Goal: Find specific page/section: Find specific page/section

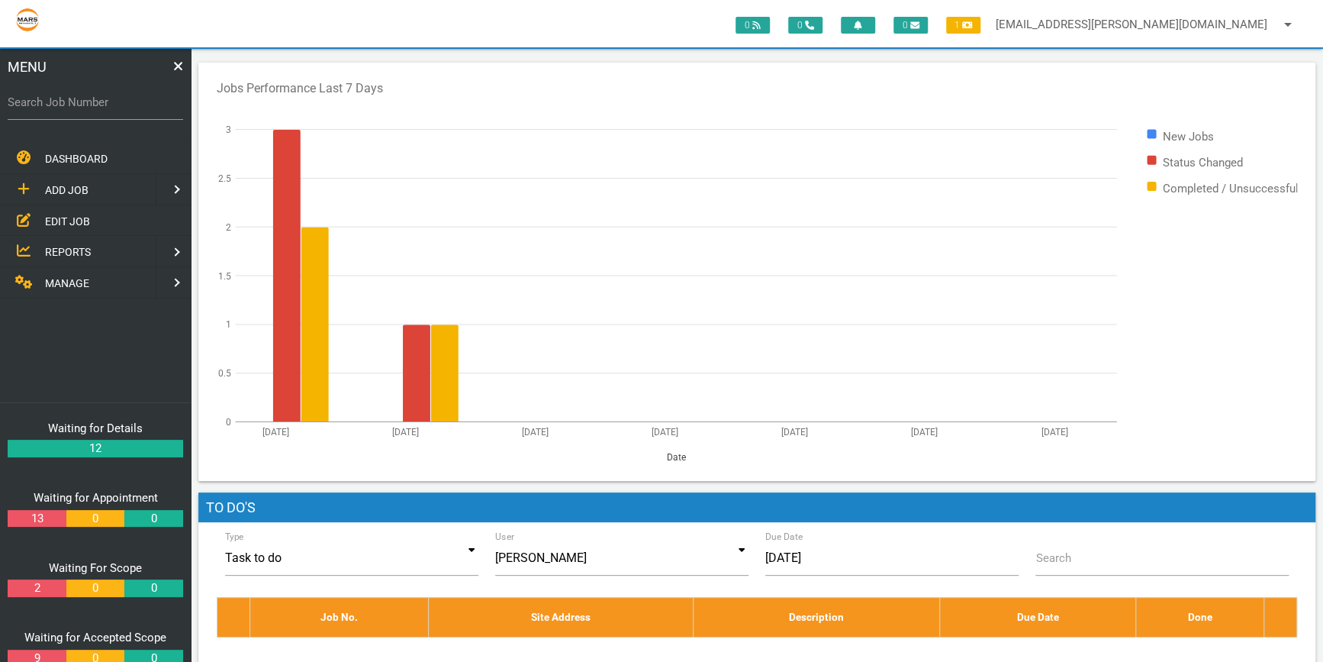
click at [46, 109] on label "Search Job Number" at bounding box center [96, 103] width 176 height 18
click at [46, 109] on input "Search Job Number" at bounding box center [96, 102] width 176 height 35
type input "1774"
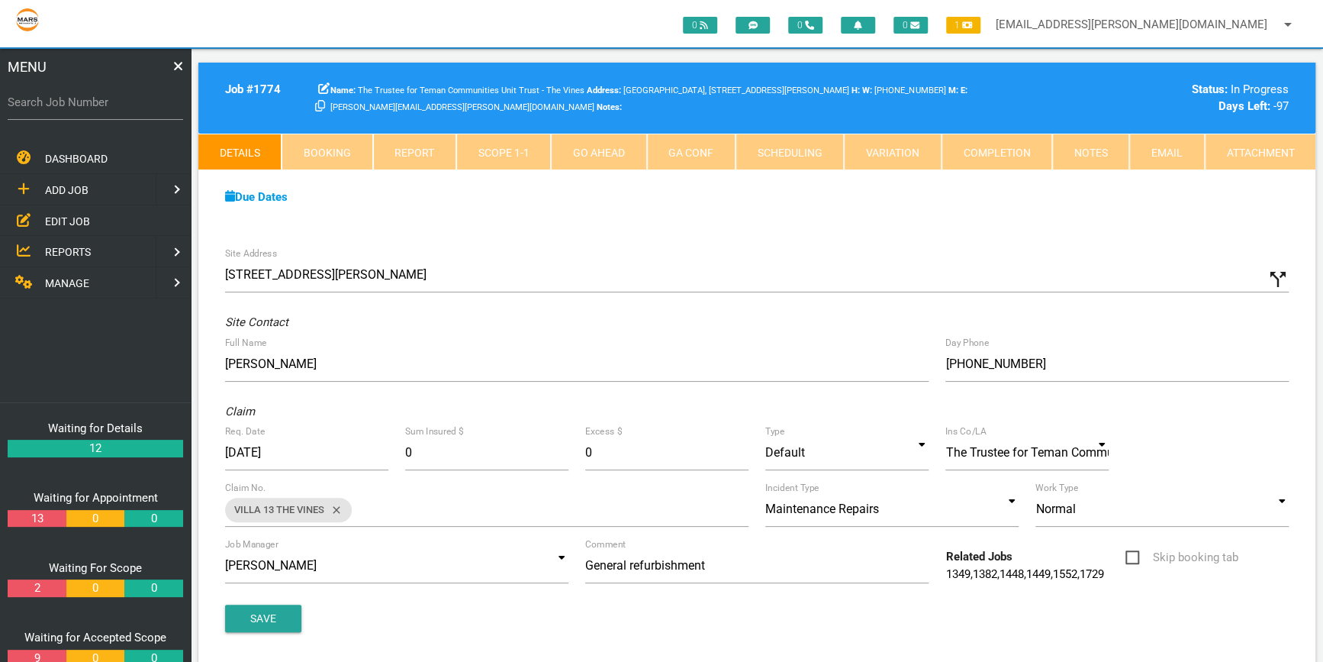
click at [504, 149] on link "Scope 1 - 1" at bounding box center [503, 152] width 95 height 37
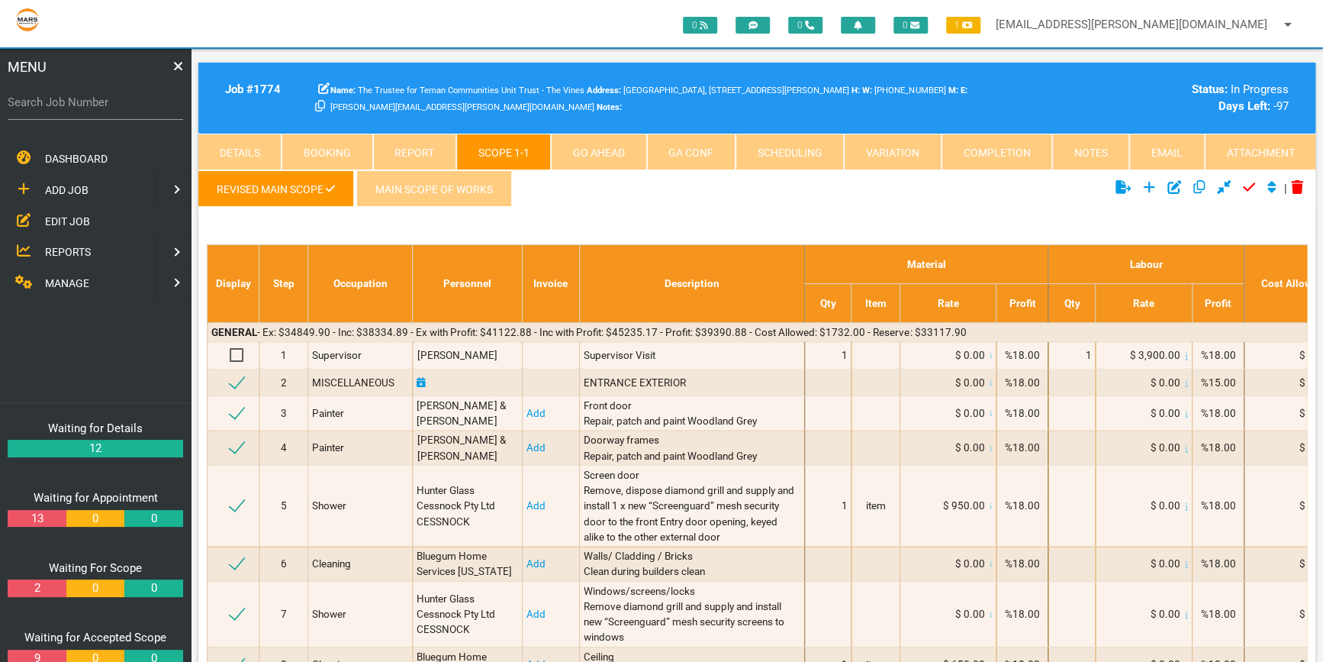
click at [1242, 145] on link "Attachment" at bounding box center [1260, 152] width 111 height 37
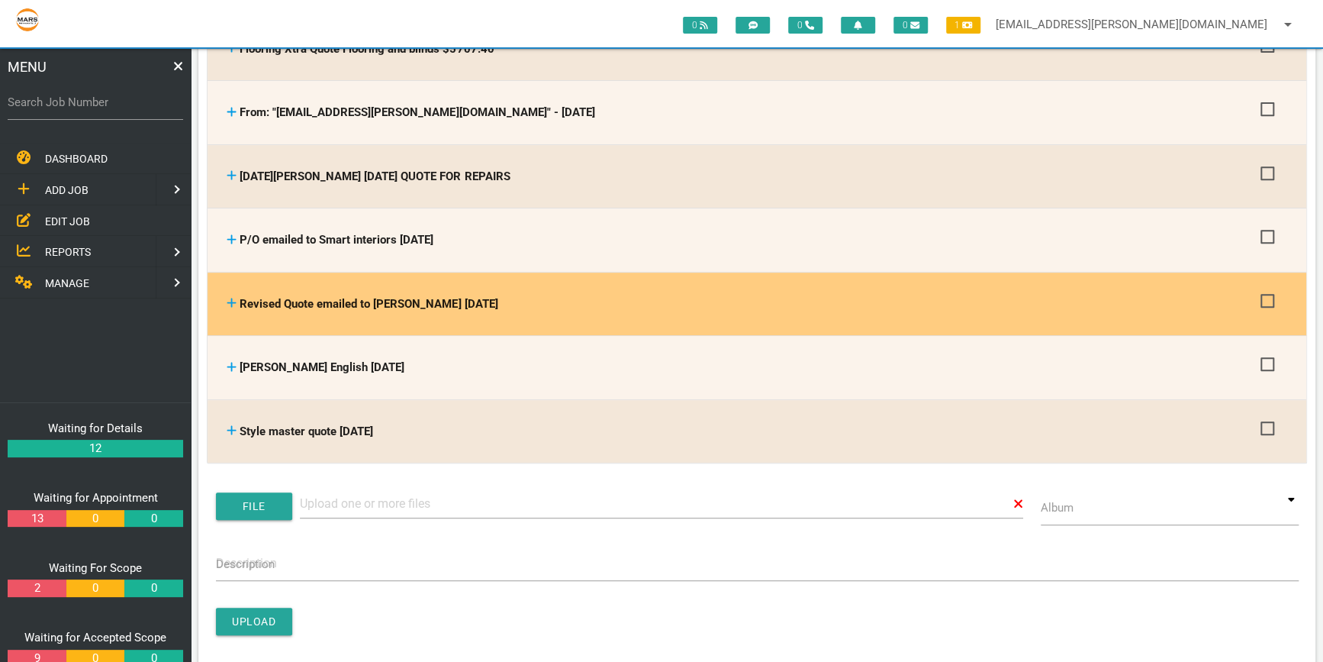
scroll to position [346, 0]
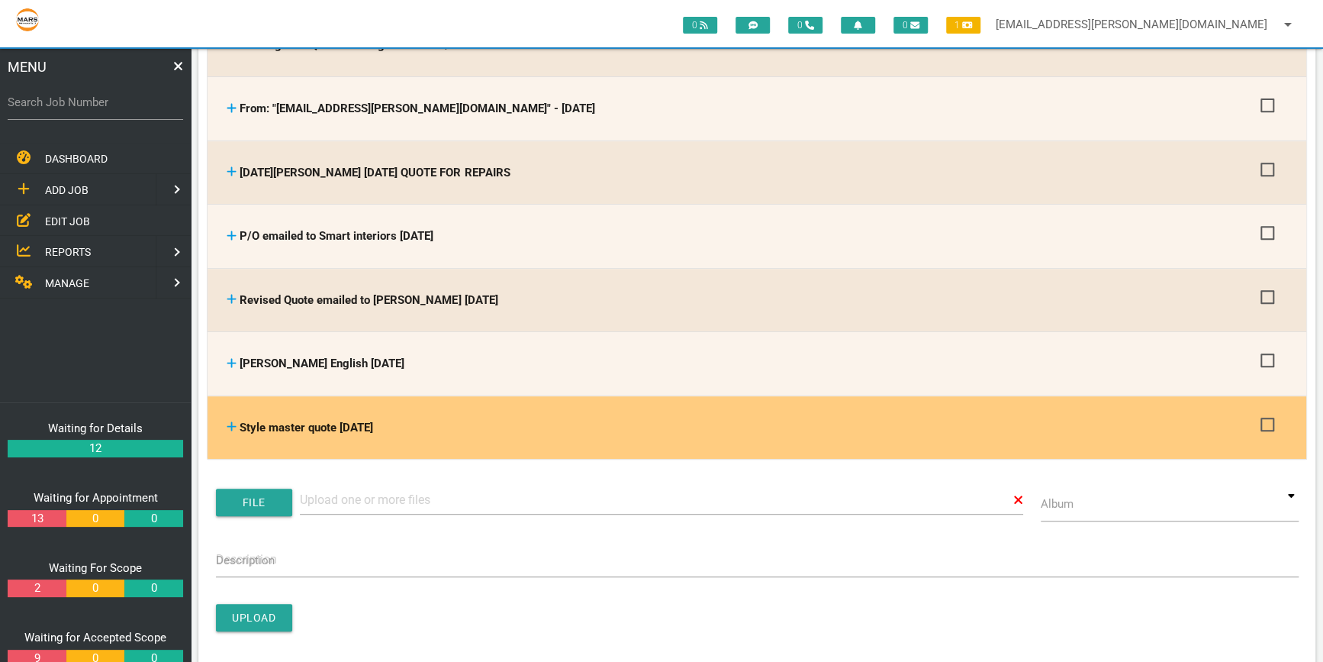
click at [227, 421] on icon at bounding box center [232, 425] width 10 height 11
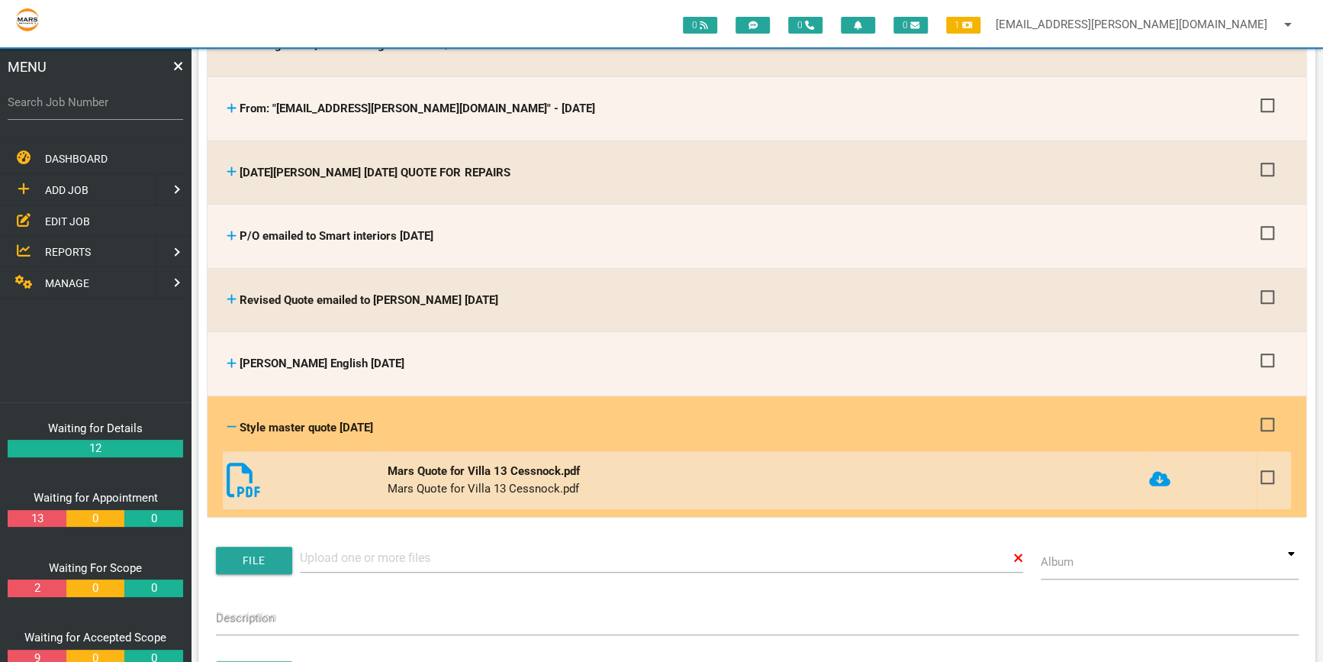
click at [232, 465] on icon at bounding box center [244, 479] width 34 height 34
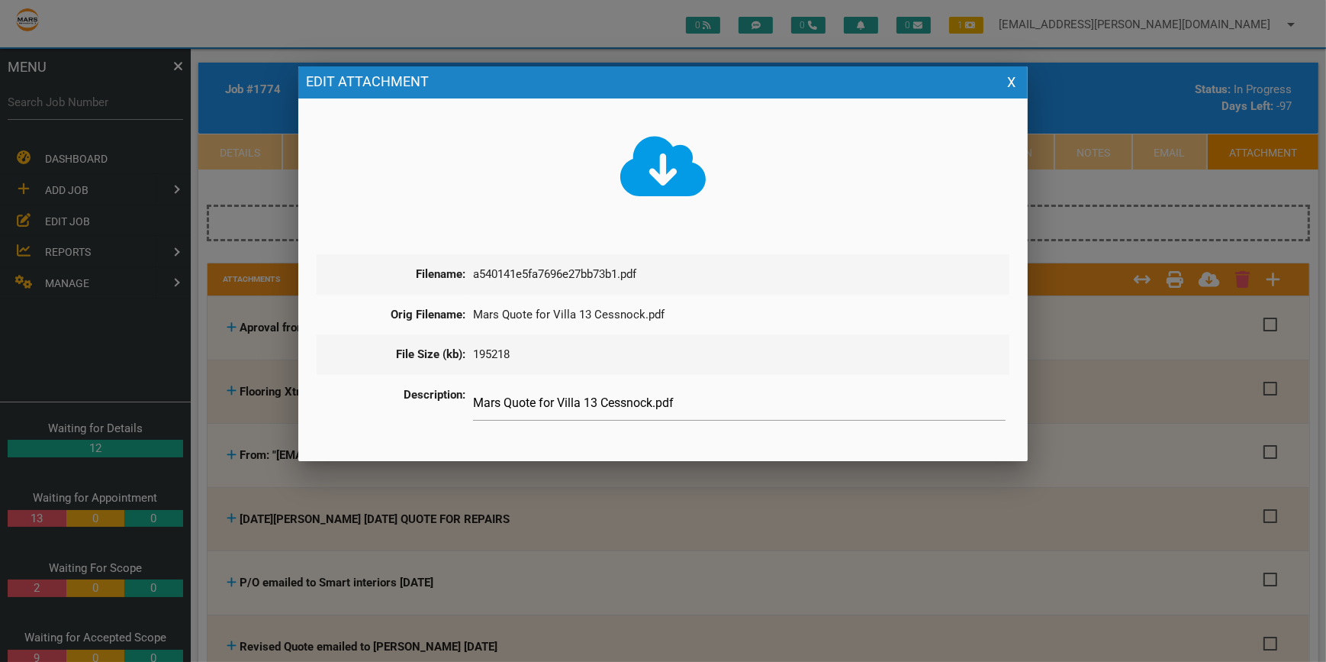
click at [656, 175] on icon at bounding box center [663, 166] width 86 height 60
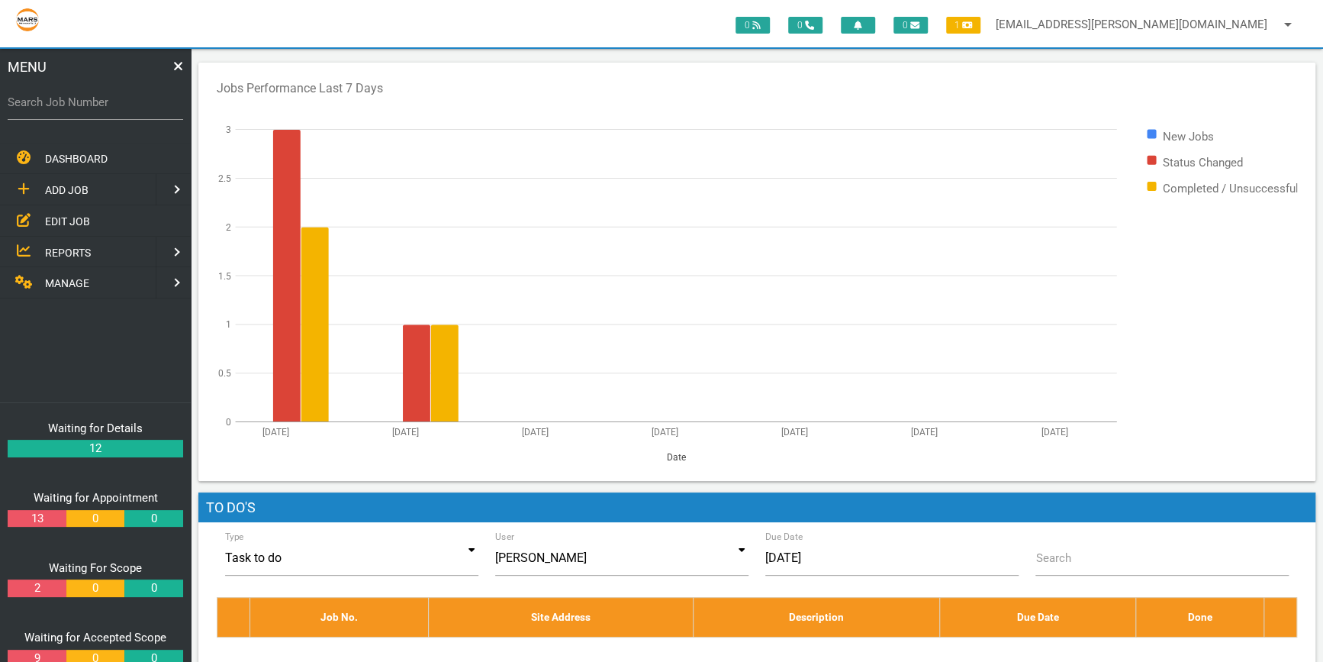
click at [53, 105] on label "Search Job Number" at bounding box center [96, 103] width 176 height 18
click at [53, 105] on input "Search Job Number" at bounding box center [96, 102] width 176 height 35
click at [30, 107] on label "Search Job Number" at bounding box center [96, 103] width 176 height 18
click at [30, 107] on input "Search Job Number" at bounding box center [96, 102] width 176 height 35
type input "1746"
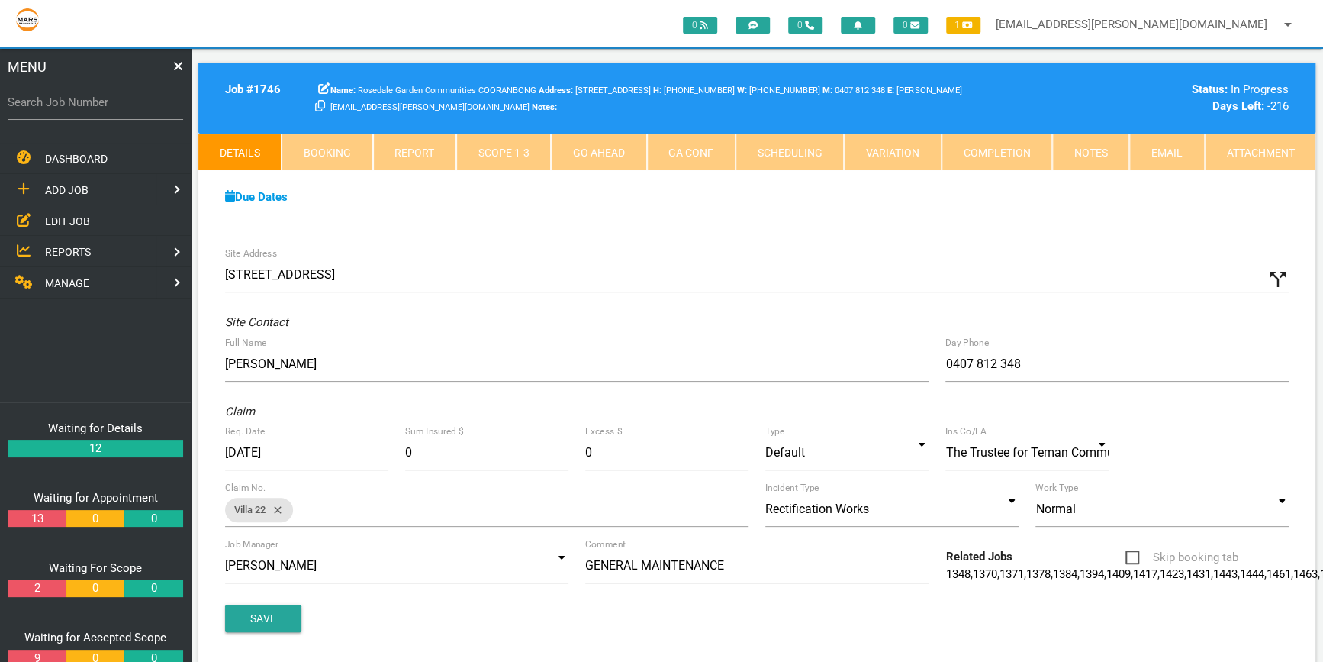
click at [1168, 152] on link "Email" at bounding box center [1166, 152] width 75 height 37
